Goal: Task Accomplishment & Management: Manage account settings

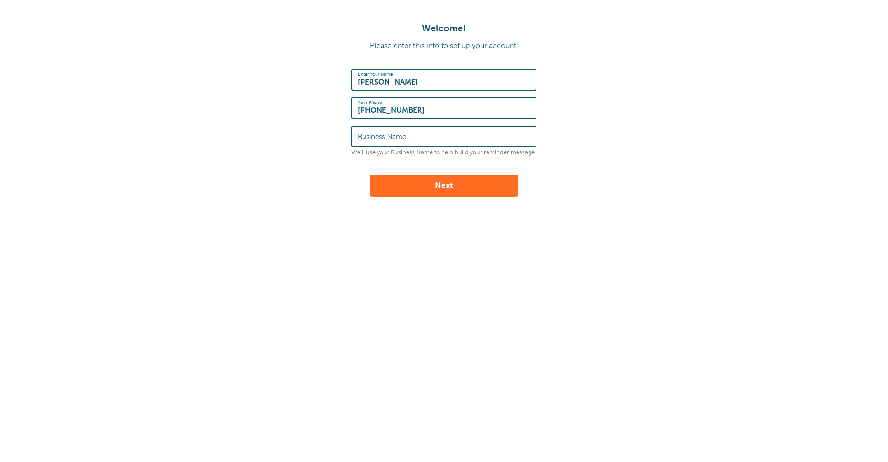
click at [386, 133] on label "Business Name" at bounding box center [382, 137] width 48 height 8
click at [386, 133] on input "Business Name" at bounding box center [444, 137] width 172 height 20
type input "TLC Home Remodeling"
click at [460, 194] on button "Next" at bounding box center [444, 186] width 148 height 22
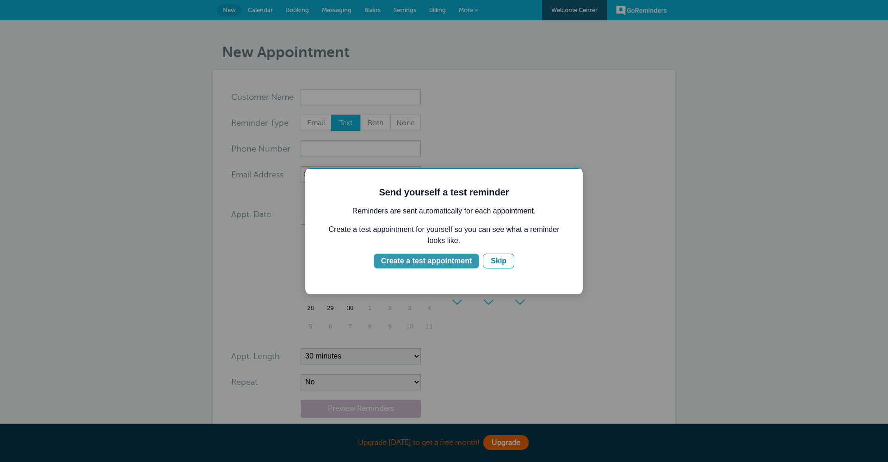
click at [457, 263] on div "Create a test appointment" at bounding box center [426, 261] width 91 height 11
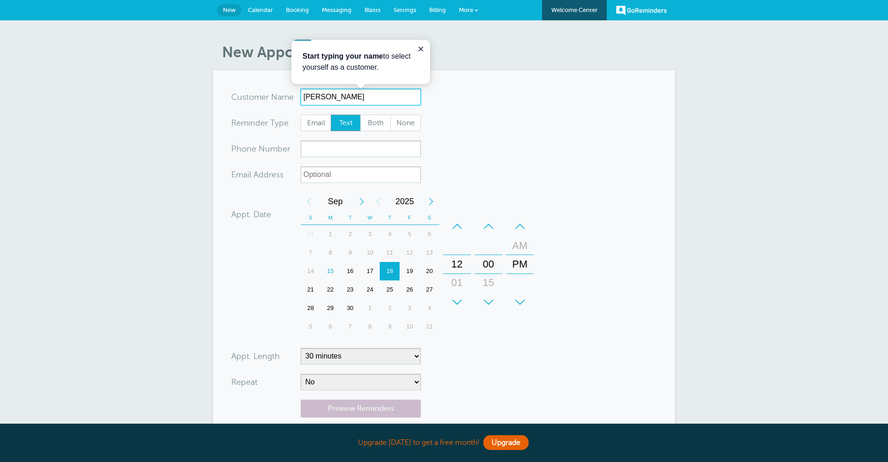
type input "Tom"
click at [355, 152] on input "xxx-no-autofill" at bounding box center [360, 149] width 120 height 17
type input "813-477-9977"
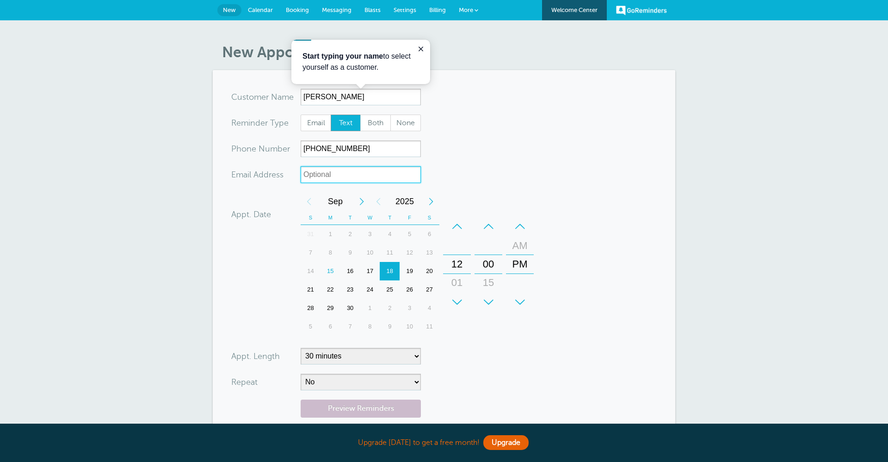
click at [355, 178] on input "xx-no-autofill" at bounding box center [360, 174] width 120 height 17
click at [352, 272] on div "16" at bounding box center [350, 271] width 20 height 18
click at [456, 300] on div "+" at bounding box center [457, 302] width 28 height 18
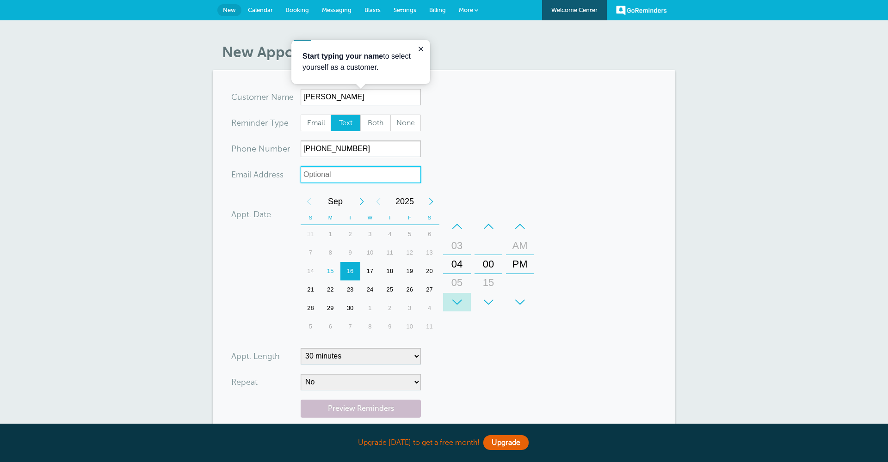
click at [456, 300] on div "+" at bounding box center [457, 302] width 28 height 18
click at [455, 300] on div "+" at bounding box center [457, 302] width 28 height 18
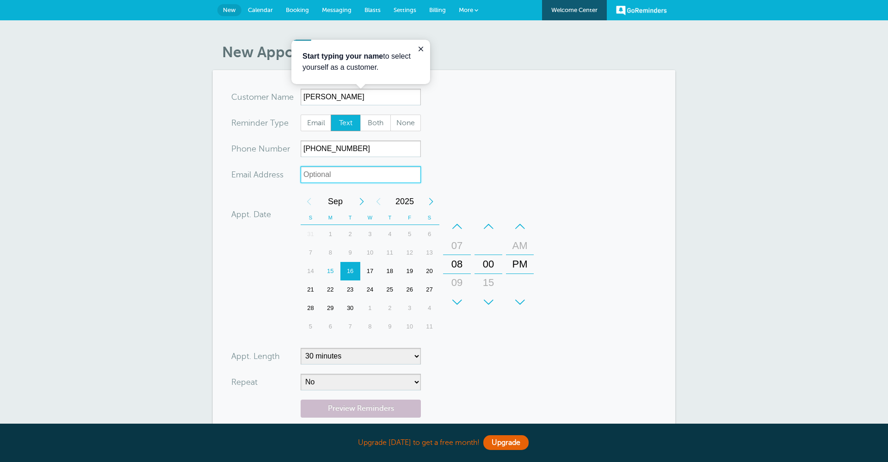
click at [455, 300] on div "+" at bounding box center [457, 302] width 28 height 18
click at [488, 299] on div "+" at bounding box center [488, 302] width 28 height 18
click at [489, 227] on div "–" at bounding box center [488, 226] width 28 height 18
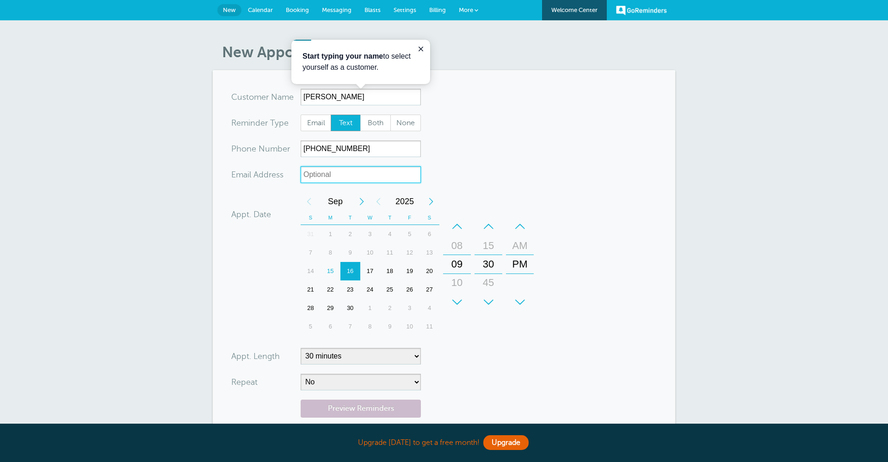
click at [489, 227] on div "–" at bounding box center [488, 226] width 28 height 18
click at [518, 225] on div "–" at bounding box center [520, 226] width 28 height 18
drag, startPoint x: 319, startPoint y: 96, endPoint x: 304, endPoint y: 97, distance: 15.3
click at [304, 97] on input "Tom" at bounding box center [360, 97] width 120 height 17
type input "Susie Metts"
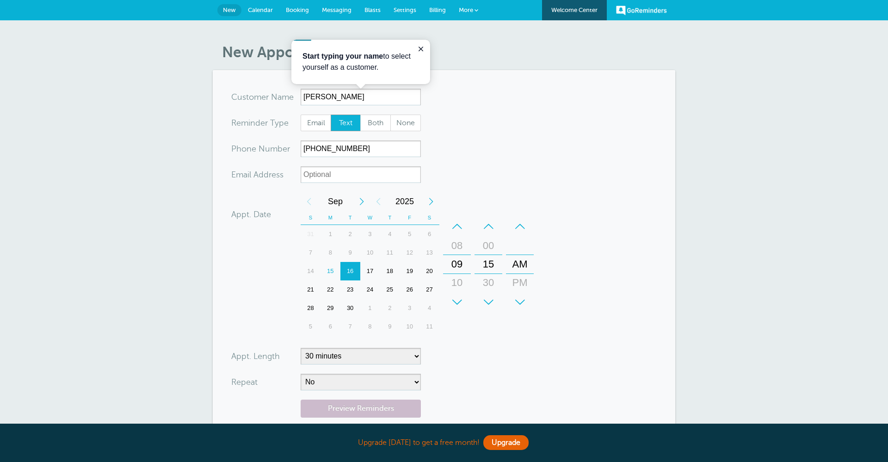
click at [513, 116] on form "You are creating a new customer. To use an existing customer select one from th…" at bounding box center [443, 278] width 425 height 379
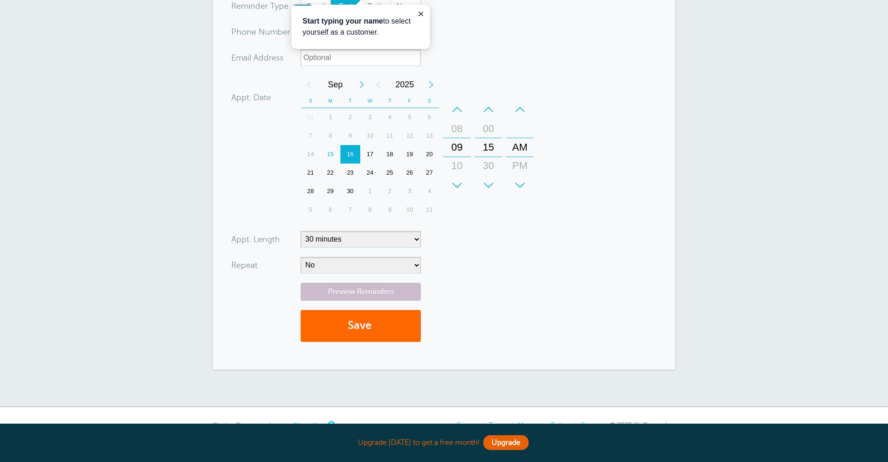
scroll to position [122, 0]
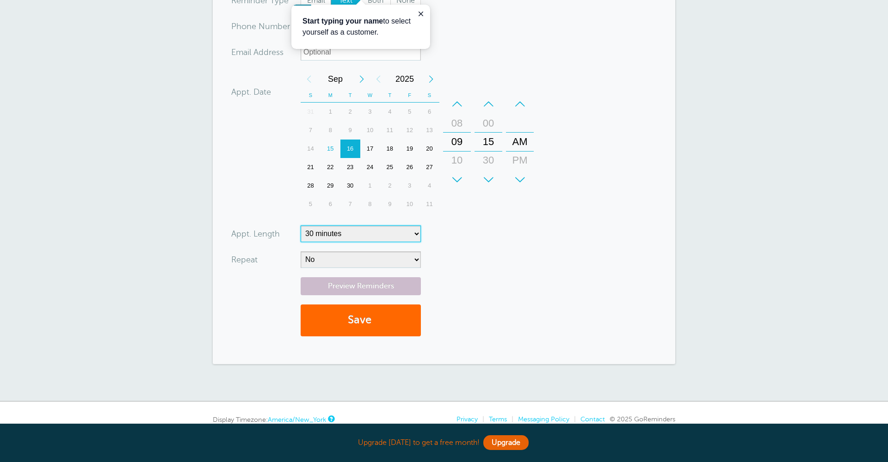
select select "60"
drag, startPoint x: 417, startPoint y: 260, endPoint x: 468, endPoint y: 252, distance: 51.4
click at [468, 252] on form "You are creating a new customer. To use an existing customer select one from th…" at bounding box center [443, 155] width 425 height 379
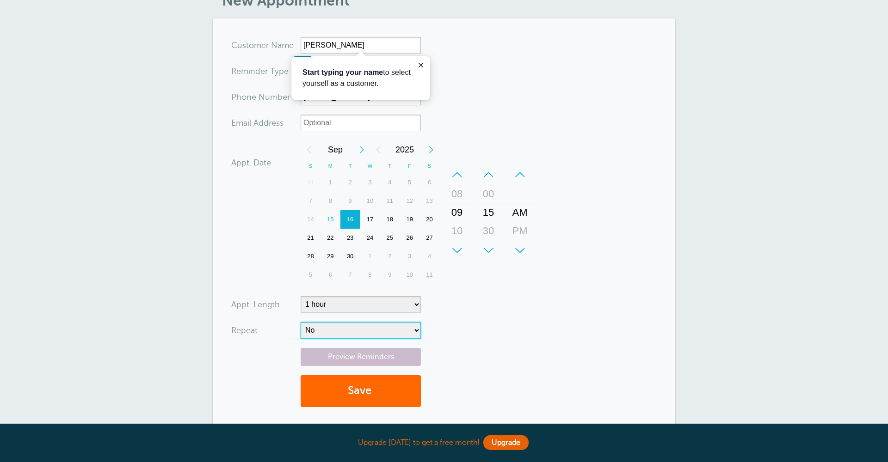
scroll to position [44, 0]
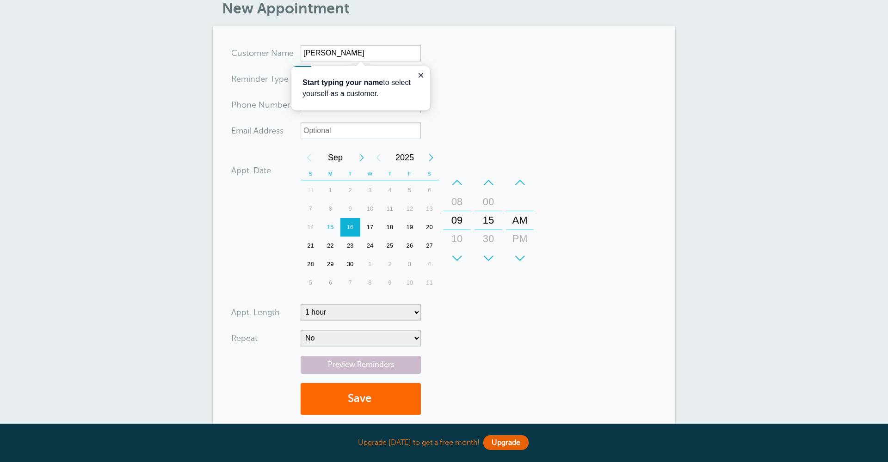
click at [489, 125] on form "You are creating a new customer. To use an existing customer select one from th…" at bounding box center [443, 234] width 425 height 379
click at [398, 130] on input "xx-no-autofill" at bounding box center [360, 130] width 120 height 17
type input "3668 Persimmon Park Dr Wesley Chapel, FL"
click at [499, 68] on form "You are creating a new customer. To use an existing customer select one from th…" at bounding box center [443, 234] width 425 height 379
click at [420, 75] on icon "Close guide" at bounding box center [420, 75] width 5 height 5
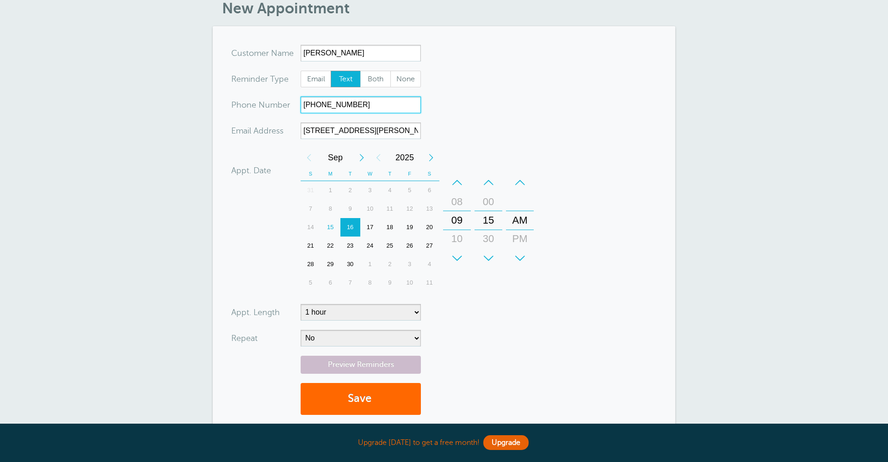
drag, startPoint x: 359, startPoint y: 106, endPoint x: 319, endPoint y: 104, distance: 40.3
click at [319, 104] on input "813-477-9977" at bounding box center [360, 105] width 120 height 17
type input "813-334-1911"
click at [478, 107] on form "You are creating a new customer. To use an existing customer select one from th…" at bounding box center [443, 234] width 425 height 379
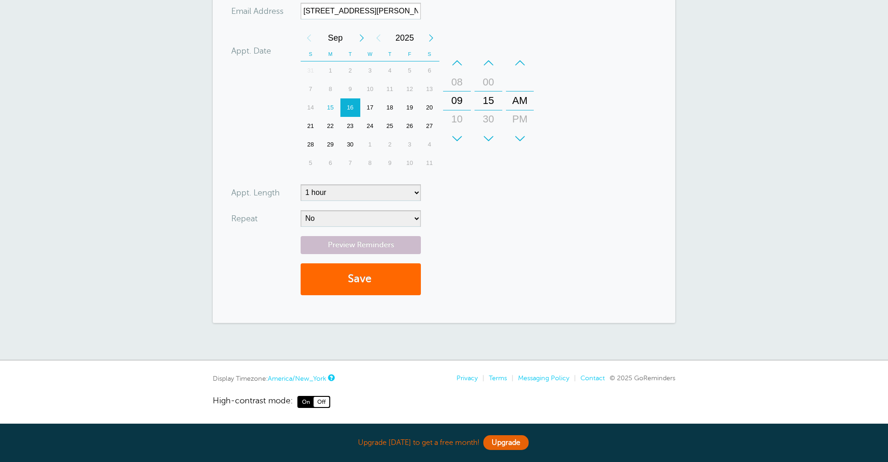
scroll to position [163, 0]
click at [393, 246] on link "Preview Reminders" at bounding box center [360, 246] width 120 height 18
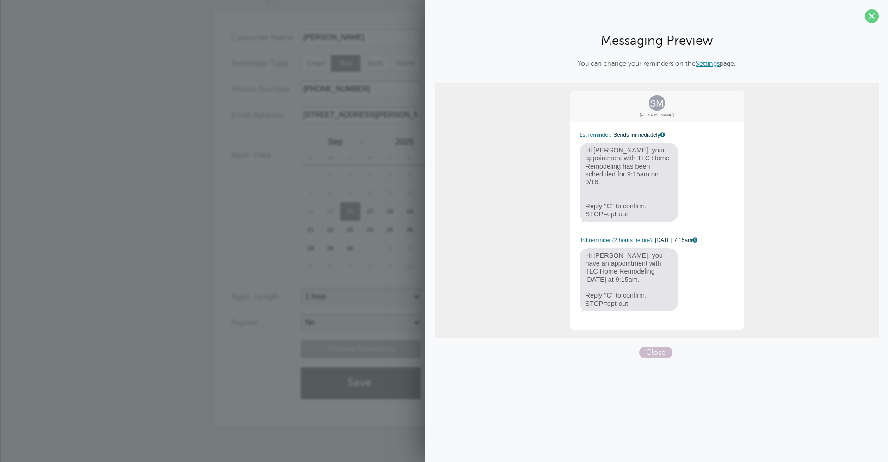
drag, startPoint x: 653, startPoint y: 332, endPoint x: 620, endPoint y: 320, distance: 35.0
click at [653, 347] on span "Close" at bounding box center [655, 352] width 33 height 11
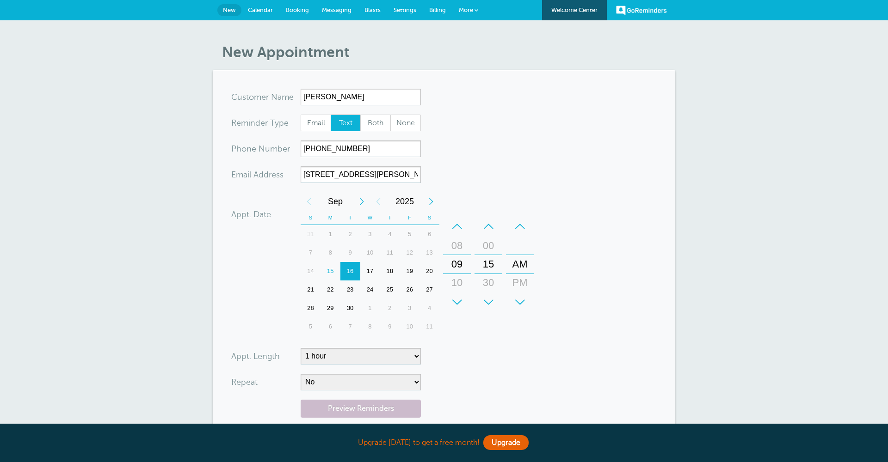
scroll to position [0, 0]
click at [263, 12] on span "Calendar" at bounding box center [260, 9] width 25 height 7
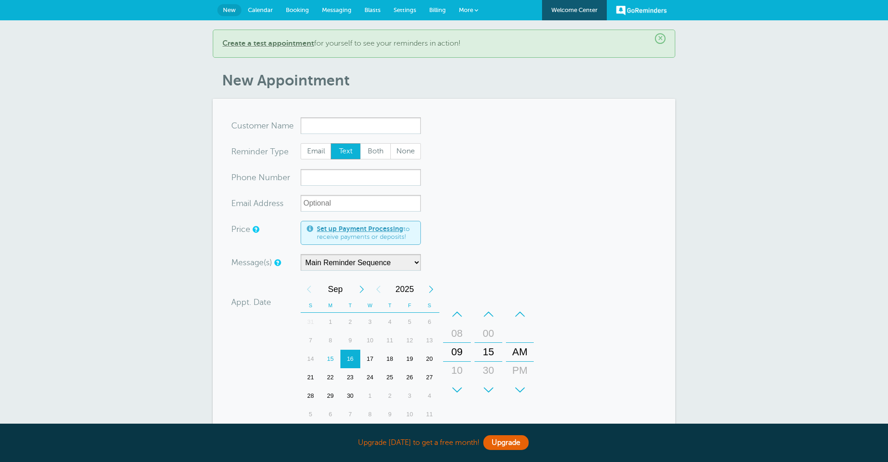
click at [338, 9] on span "Messaging" at bounding box center [337, 9] width 30 height 7
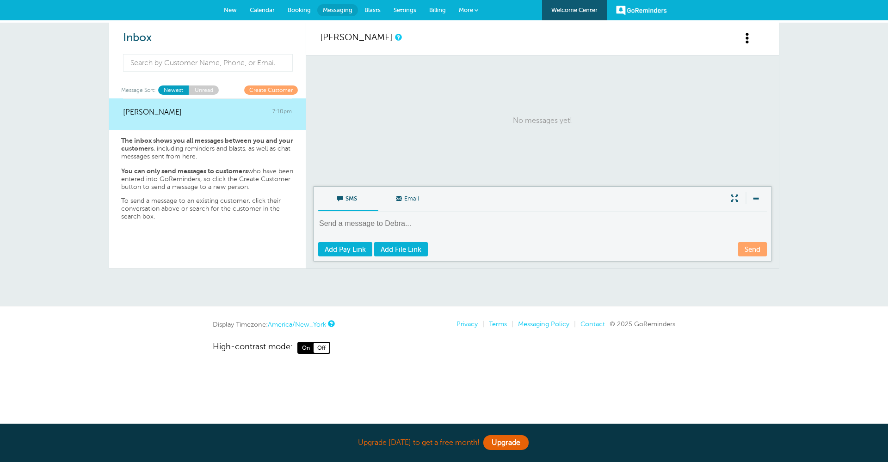
click at [291, 93] on link "Create Customer" at bounding box center [271, 90] width 54 height 9
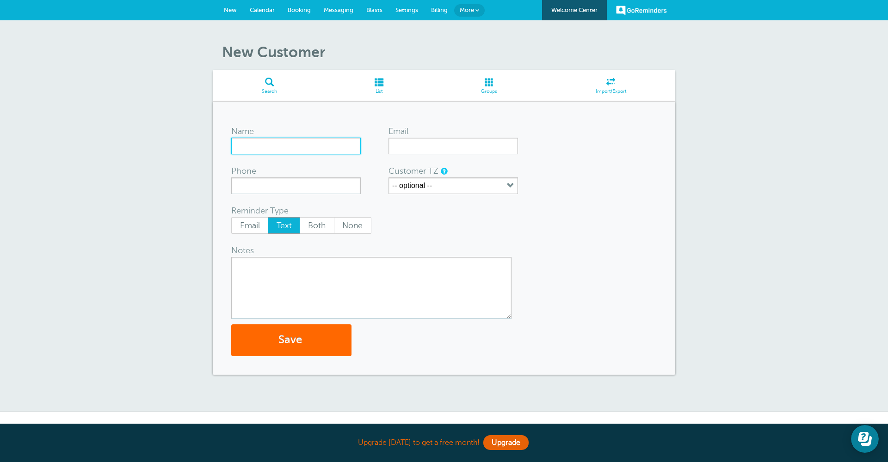
click at [306, 149] on input "Name" at bounding box center [295, 146] width 129 height 17
click at [508, 188] on icon "button" at bounding box center [510, 185] width 7 height 7
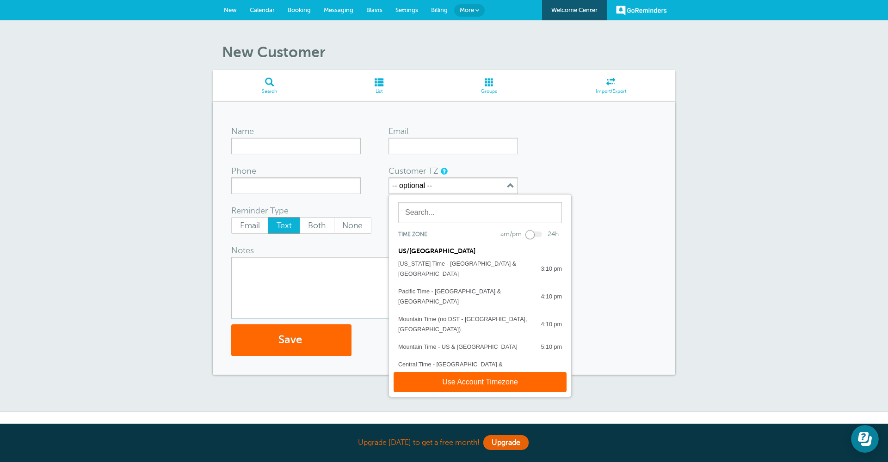
click at [568, 174] on form "Name Email Phone Customer TZ -- optional -- Time zone am/pm 24h US/CANADA Alask…" at bounding box center [443, 238] width 425 height 236
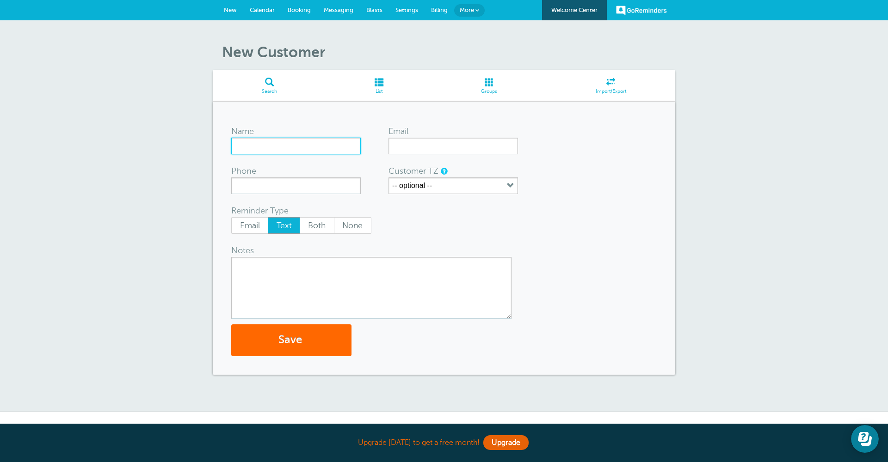
click at [341, 151] on input "Name" at bounding box center [295, 146] width 129 height 17
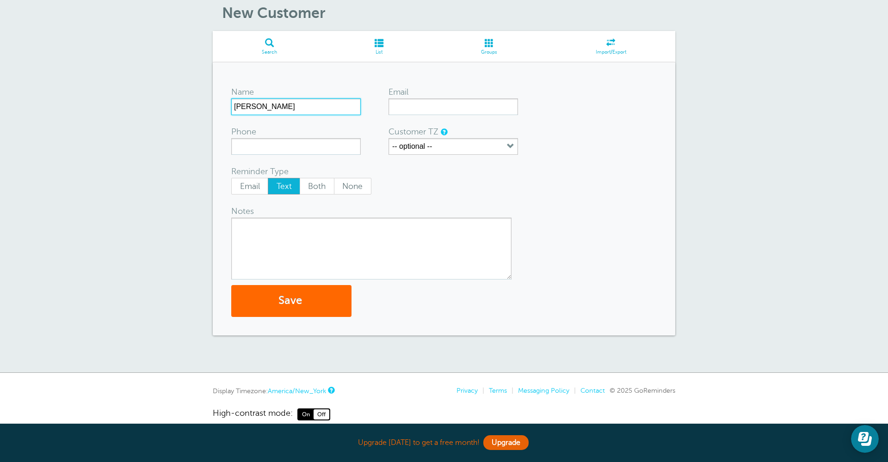
scroll to position [49, 0]
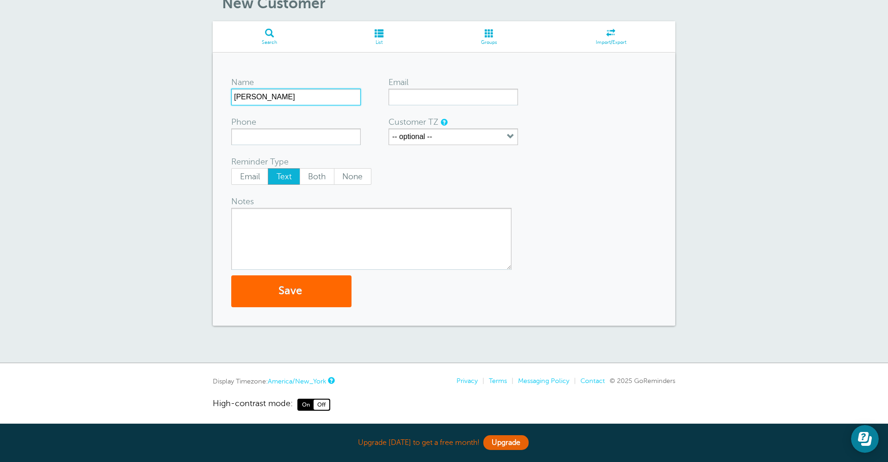
type input "Tom"
click at [329, 141] on input "Phone" at bounding box center [295, 137] width 129 height 17
drag, startPoint x: 306, startPoint y: 139, endPoint x: 229, endPoint y: 135, distance: 76.9
click at [228, 136] on div "Name Tom Email Phone 813033401911 Customer TZ -- optional -- Time zone am/pm 24…" at bounding box center [444, 189] width 462 height 273
type input "813-334-1911"
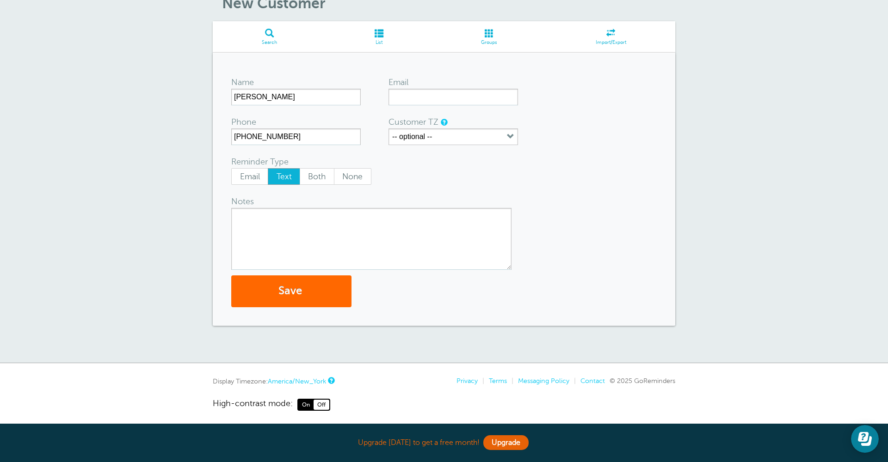
drag, startPoint x: 288, startPoint y: 227, endPoint x: 326, endPoint y: 225, distance: 38.4
click at [288, 227] on textarea "Notes" at bounding box center [371, 239] width 280 height 62
type textarea "You have an appointment with Susie Metts"
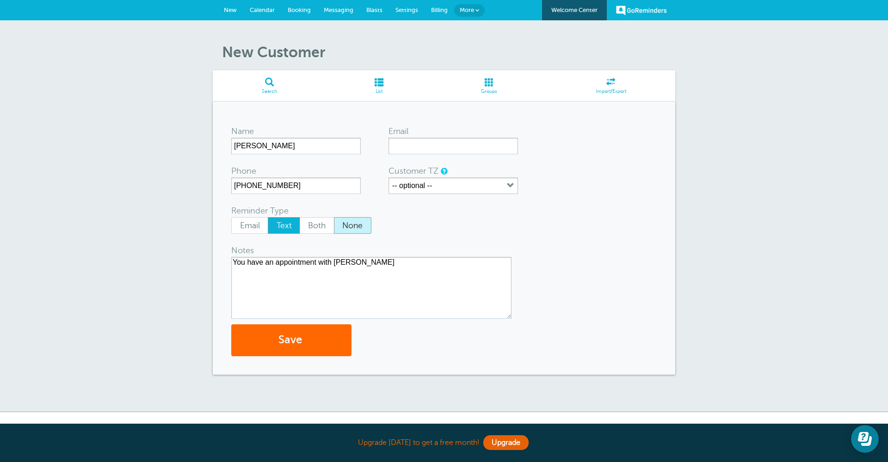
scroll to position [0, 0]
